Goal: Task Accomplishment & Management: Manage account settings

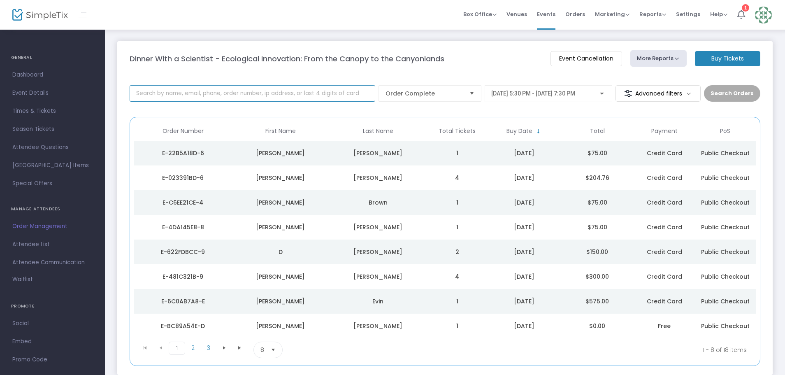
click at [272, 91] on input at bounding box center [253, 93] width 246 height 16
type input "[PERSON_NAME]"
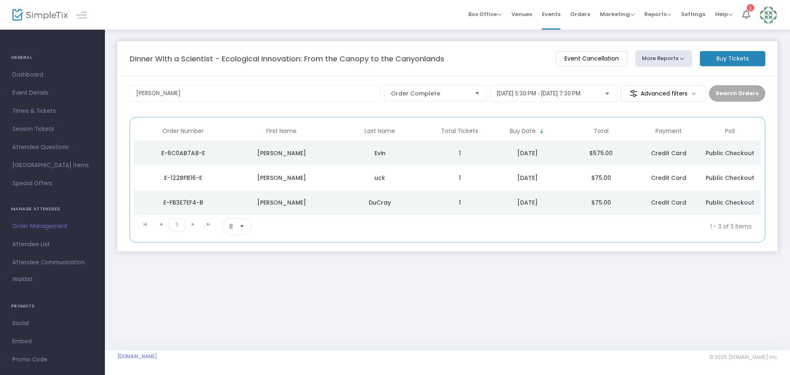
click at [331, 182] on td "uck" at bounding box center [380, 177] width 98 height 25
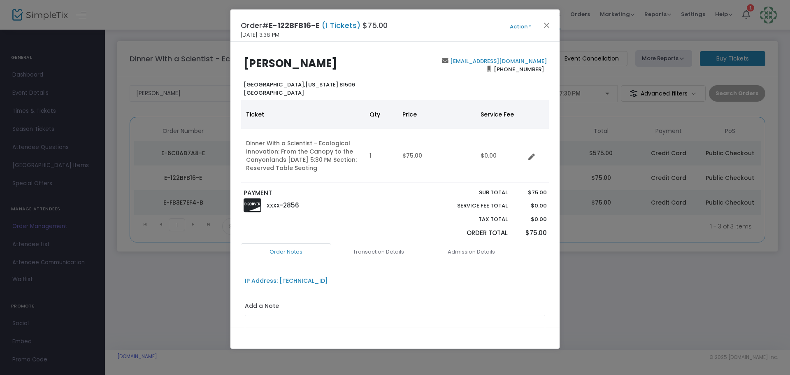
click at [284, 61] on b "[PERSON_NAME]" at bounding box center [290, 63] width 94 height 15
click at [521, 22] on button "Action" at bounding box center [520, 26] width 49 height 9
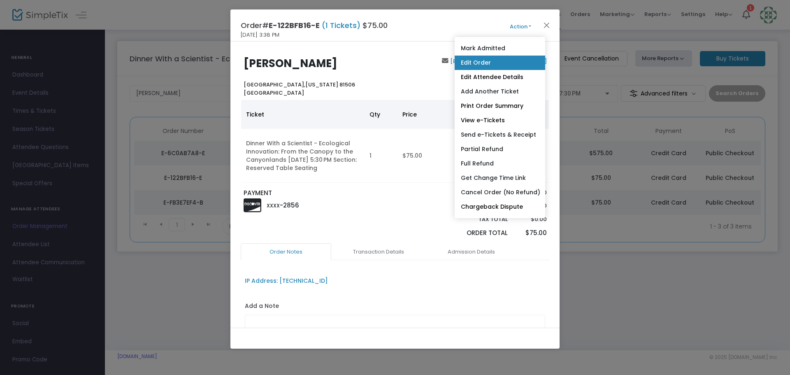
click at [503, 65] on link "Edit Order" at bounding box center [499, 63] width 90 height 14
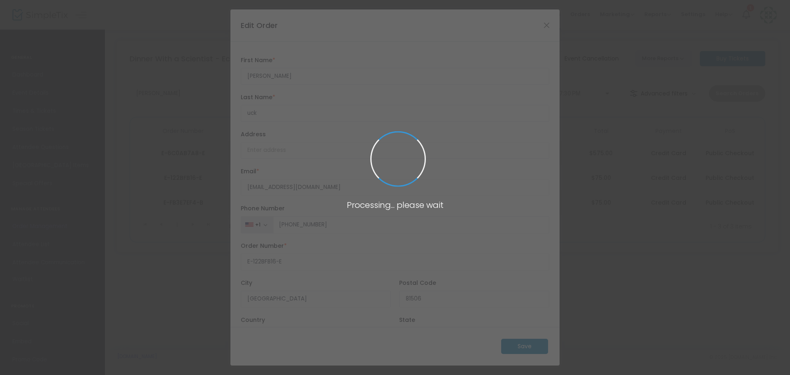
type input "[GEOGRAPHIC_DATA]"
type input "[US_STATE]"
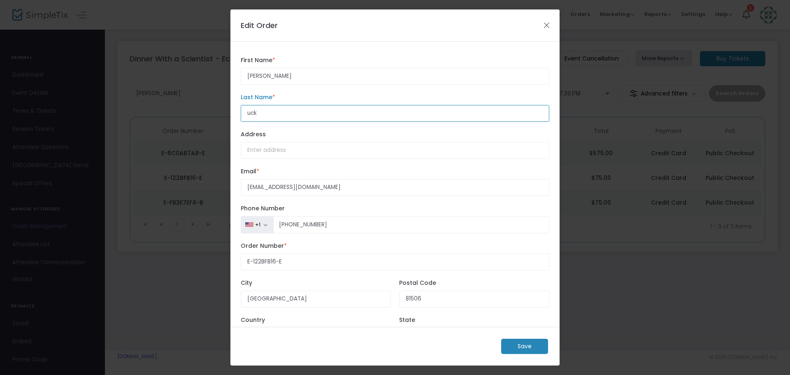
click at [248, 115] on input "uck" at bounding box center [395, 113] width 308 height 17
type input "Buck"
click at [550, 110] on div "[PERSON_NAME] First Name * First Name is required. [PERSON_NAME] Last Name * La…" at bounding box center [394, 184] width 329 height 285
click at [533, 349] on m-button "Save" at bounding box center [524, 345] width 47 height 15
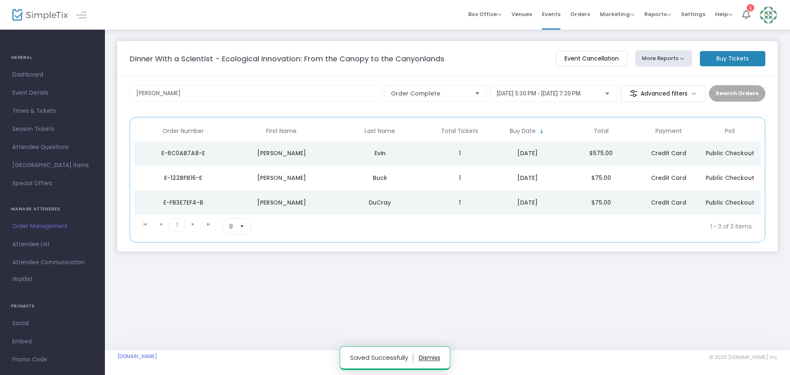
click at [232, 179] on td "E-122BFB16-E" at bounding box center [183, 177] width 98 height 25
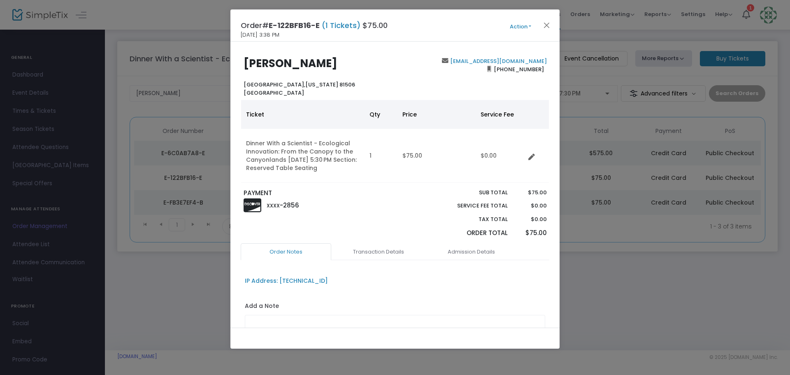
click at [514, 29] on button "Action" at bounding box center [520, 26] width 49 height 9
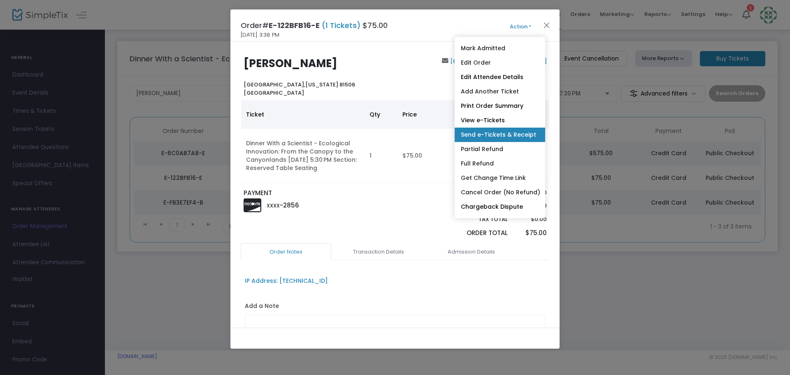
click at [509, 138] on link "Send e-Tickets & Receipt" at bounding box center [499, 134] width 90 height 14
type input "[EMAIL_ADDRESS][DOMAIN_NAME]"
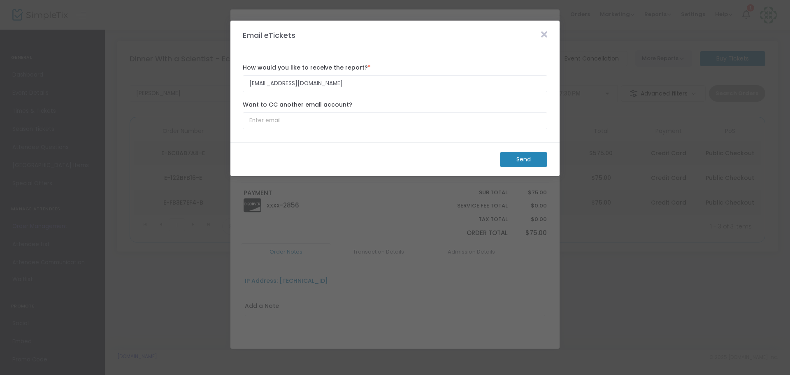
click at [525, 159] on m-button "Send" at bounding box center [523, 159] width 47 height 15
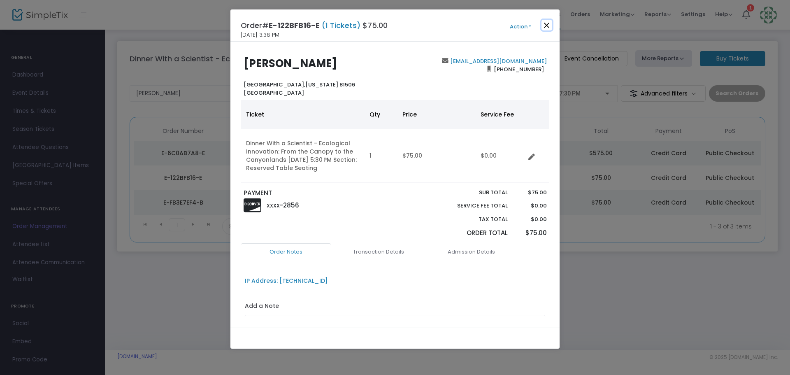
drag, startPoint x: 549, startPoint y: 26, endPoint x: 433, endPoint y: 37, distance: 117.3
click at [550, 26] on button "Close" at bounding box center [546, 25] width 11 height 11
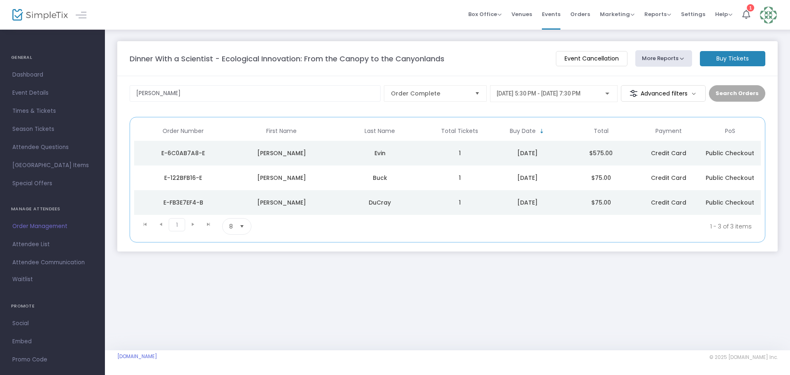
click at [45, 13] on img at bounding box center [40, 15] width 56 height 12
